Goal: Ask a question

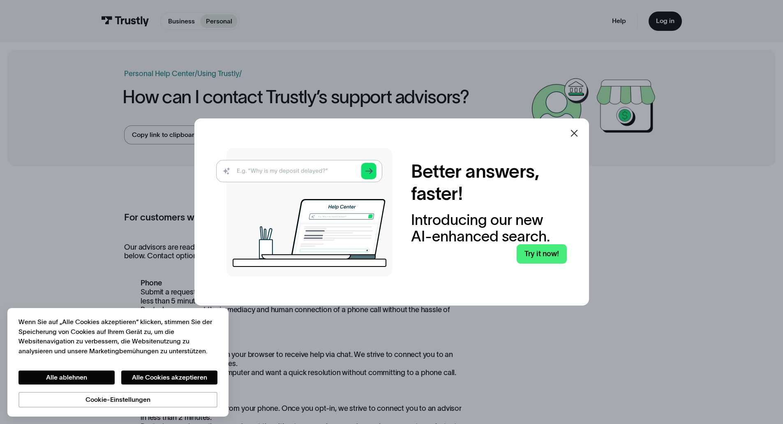
drag, startPoint x: 581, startPoint y: 132, endPoint x: 606, endPoint y: 162, distance: 39.4
click at [579, 132] on icon at bounding box center [574, 133] width 10 height 10
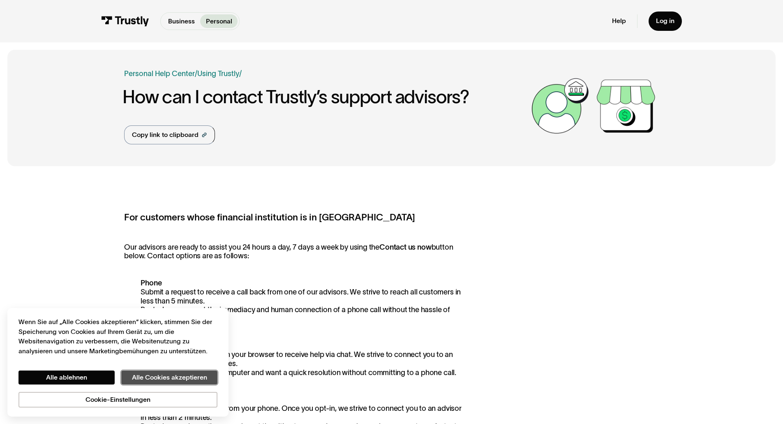
drag, startPoint x: 129, startPoint y: 375, endPoint x: 139, endPoint y: 369, distance: 10.9
click at [130, 375] on button "Alle Cookies akzeptieren" at bounding box center [169, 377] width 96 height 14
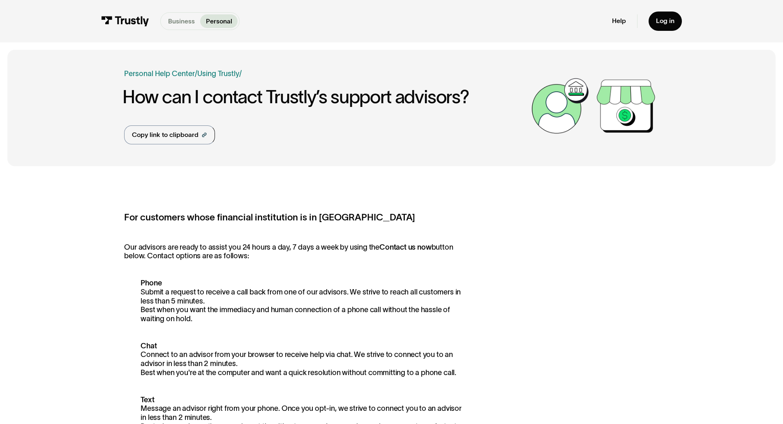
click at [177, 19] on p "Business" at bounding box center [181, 21] width 27 height 10
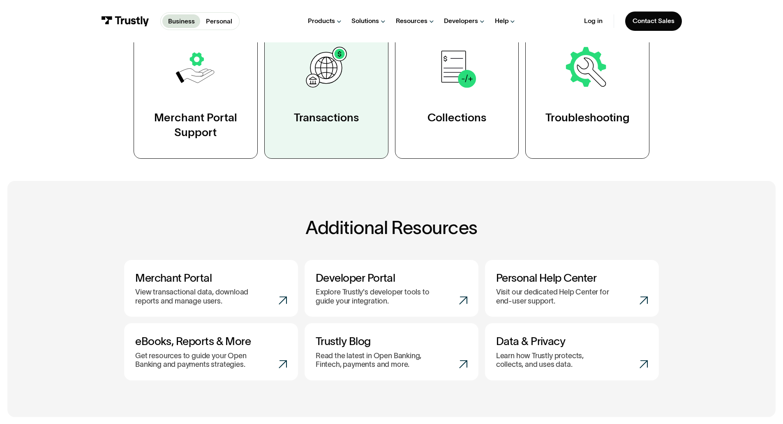
scroll to position [164, 0]
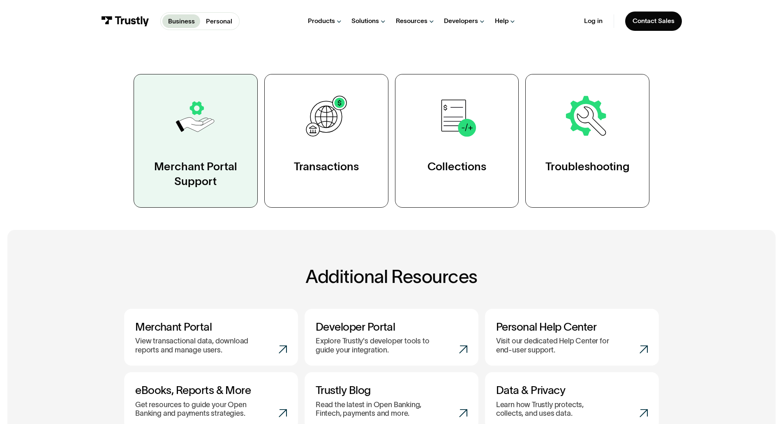
click at [234, 173] on div "Merchant Portal Support" at bounding box center [196, 174] width 86 height 30
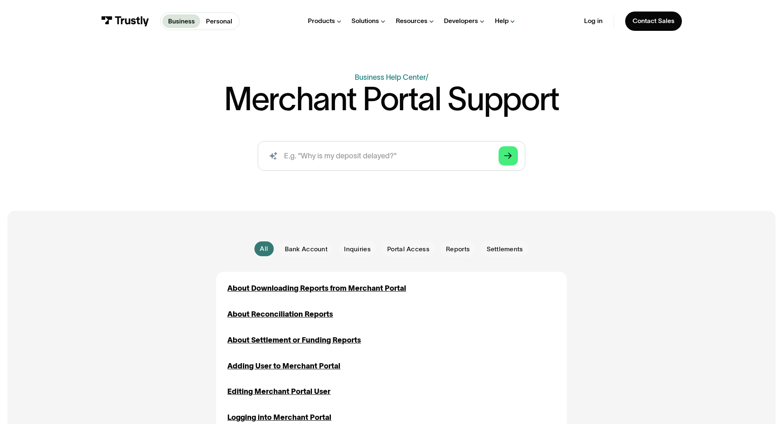
scroll to position [123, 0]
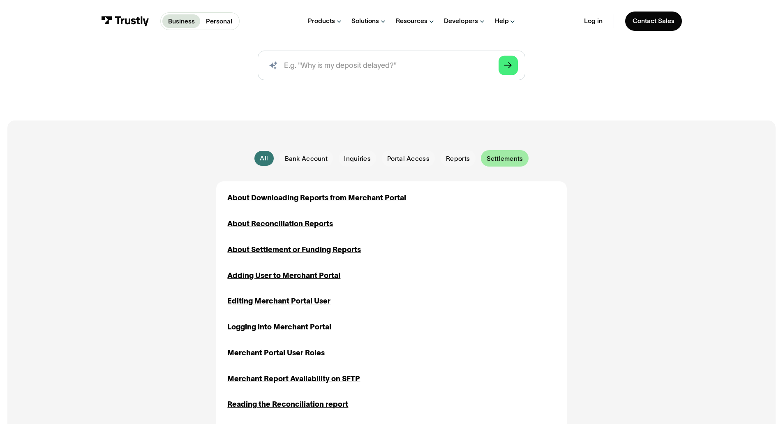
click at [500, 163] on span "Settlements" at bounding box center [505, 158] width 37 height 9
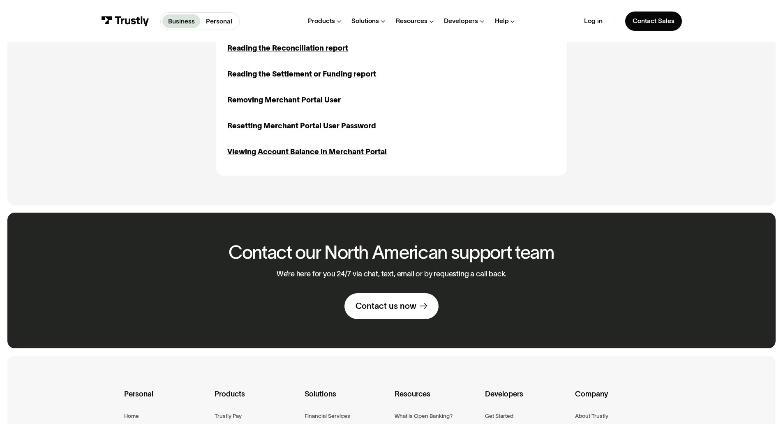
scroll to position [493, 0]
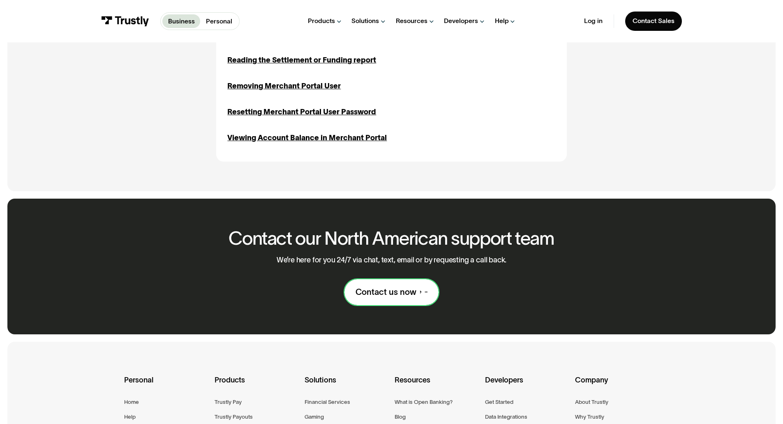
click at [413, 297] on div "Contact us now" at bounding box center [386, 292] width 61 height 11
